Goal: Find specific page/section: Find specific page/section

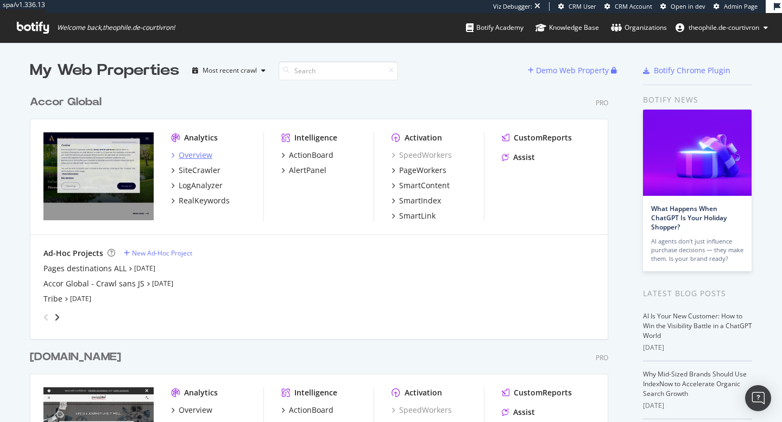
click at [186, 157] on div "Overview" at bounding box center [196, 155] width 34 height 11
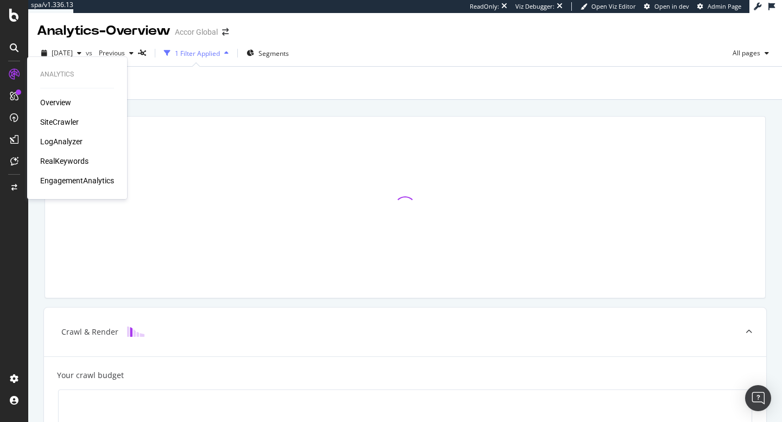
click at [64, 142] on div "LogAnalyzer" at bounding box center [61, 141] width 42 height 11
